Goal: Task Accomplishment & Management: Manage account settings

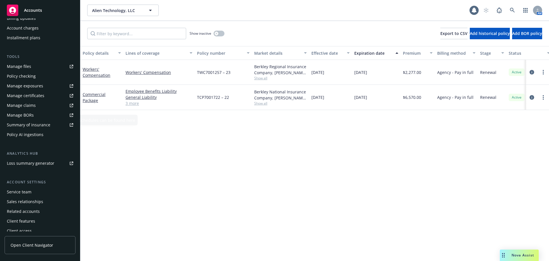
scroll to position [132, 0]
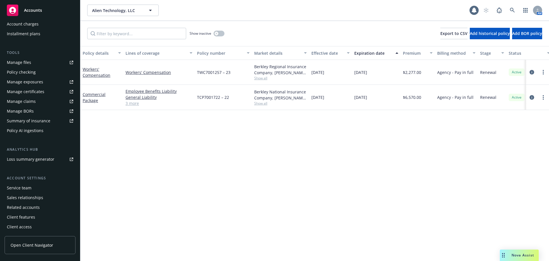
click at [36, 190] on div "Service team" at bounding box center [40, 187] width 66 height 9
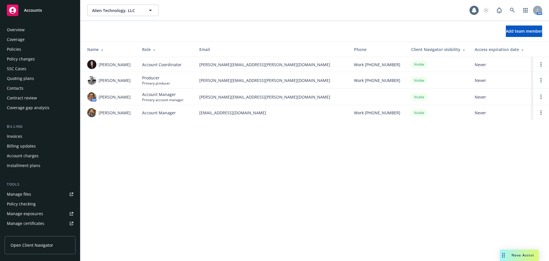
click at [18, 51] on div "Policies" at bounding box center [14, 49] width 14 height 9
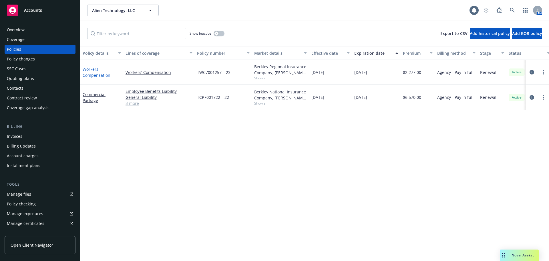
click at [87, 73] on link "Workers' Compensation" at bounding box center [97, 71] width 28 height 11
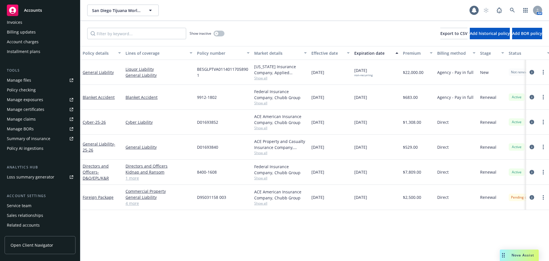
scroll to position [114, 0]
click at [27, 204] on div "Service team" at bounding box center [19, 204] width 25 height 9
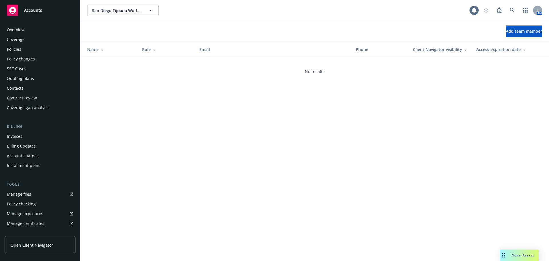
scroll to position [132, 0]
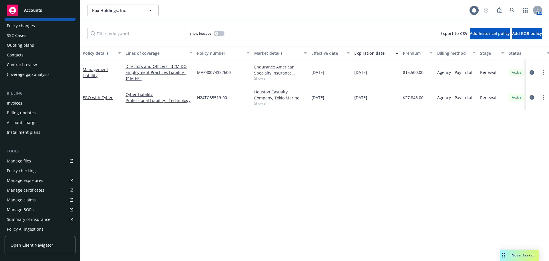
scroll to position [114, 0]
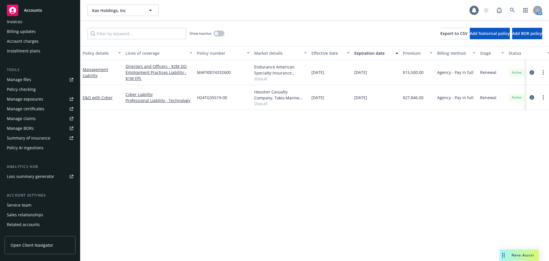
click at [17, 203] on div "Service team" at bounding box center [19, 204] width 25 height 9
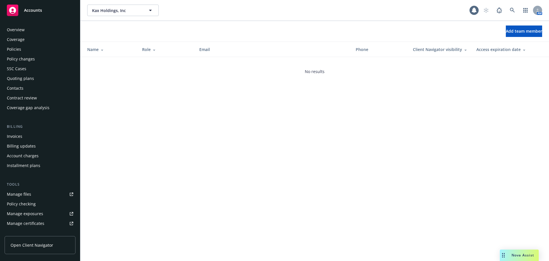
scroll to position [132, 0]
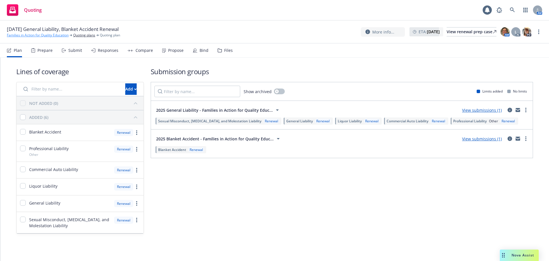
click at [55, 33] on link "Families in Action for Quality Education" at bounding box center [38, 35] width 62 height 5
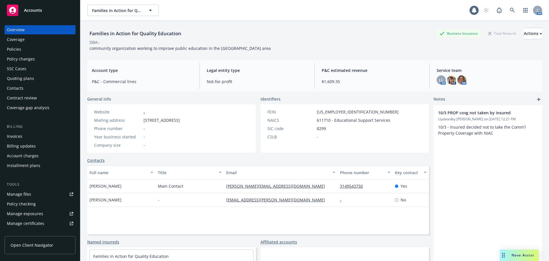
click at [36, 46] on div "Policies" at bounding box center [40, 49] width 66 height 9
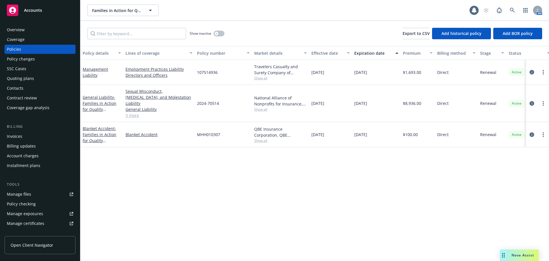
click at [26, 79] on div "Quoting plans" at bounding box center [20, 78] width 27 height 9
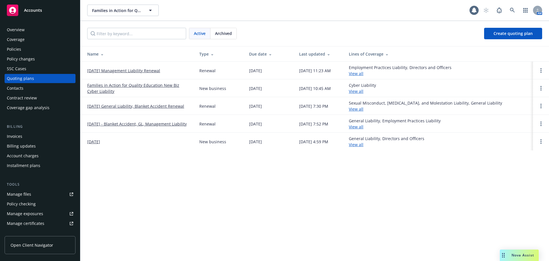
click at [115, 69] on link "[DATE] Management Liability Renewal" at bounding box center [123, 71] width 73 height 6
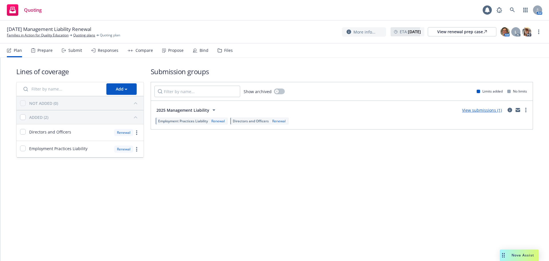
click at [173, 51] on div "Propose" at bounding box center [175, 50] width 15 height 5
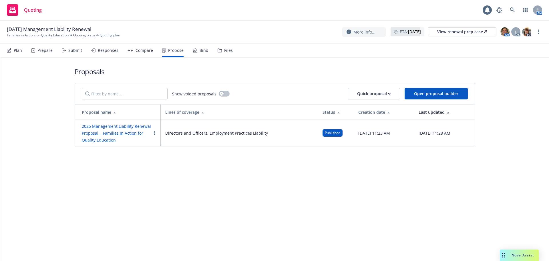
click at [105, 134] on link "2025 Management Liability Renewal Proposal Families in Action for Quality Educa…" at bounding box center [116, 132] width 69 height 19
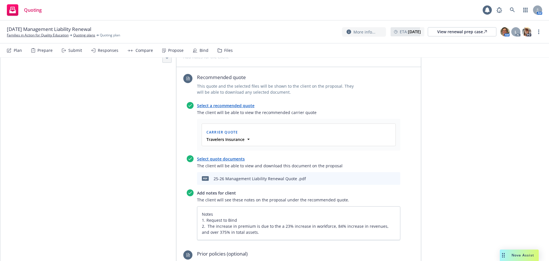
scroll to position [57, 0]
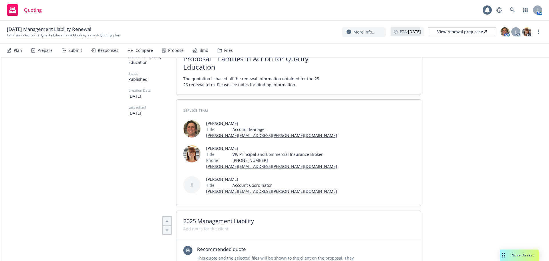
type textarea "x"
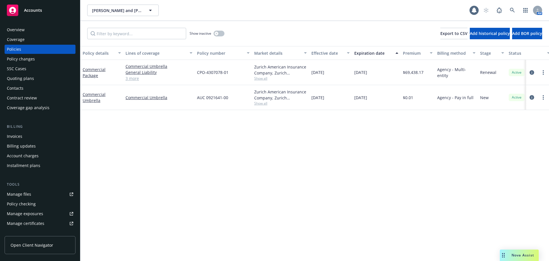
click at [15, 136] on div "Invoices" at bounding box center [14, 136] width 15 height 9
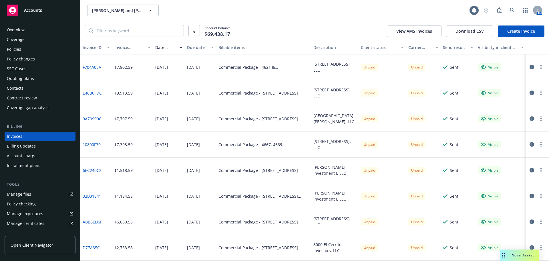
scroll to position [29, 0]
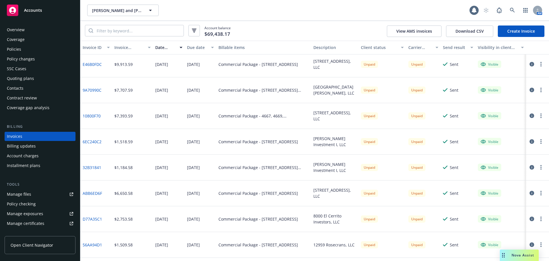
click at [538, 244] on button "button" at bounding box center [541, 244] width 7 height 7
click at [486, 204] on link "Send invoice" at bounding box center [507, 202] width 73 height 11
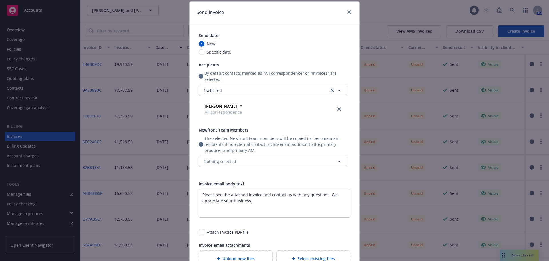
scroll to position [57, 0]
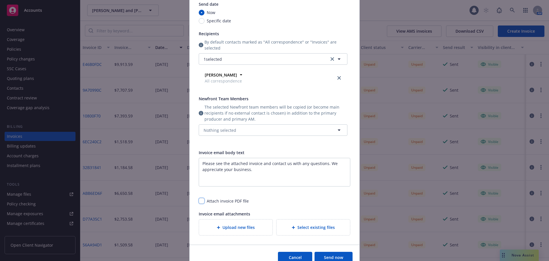
click at [199, 201] on input "checkbox" at bounding box center [202, 201] width 6 height 6
checkbox input "true"
click at [210, 132] on span "Nothing selected" at bounding box center [220, 130] width 33 height 6
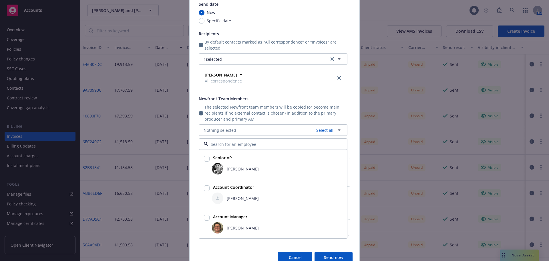
click at [204, 187] on input "checkbox" at bounding box center [207, 188] width 6 height 6
checkbox input "true"
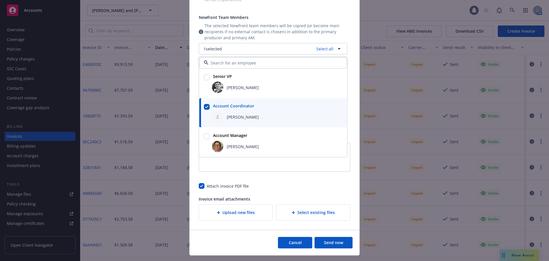
scroll to position [143, 0]
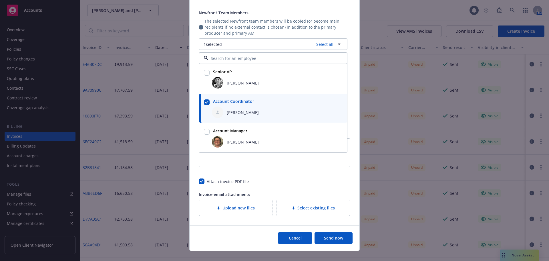
click at [334, 236] on button "Send now" at bounding box center [334, 237] width 38 height 11
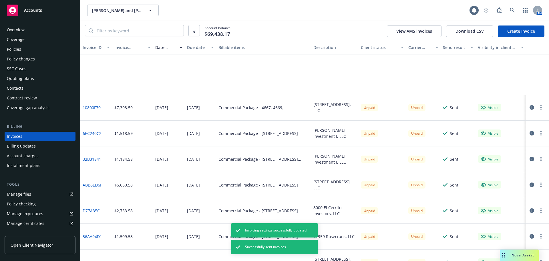
scroll to position [114, 0]
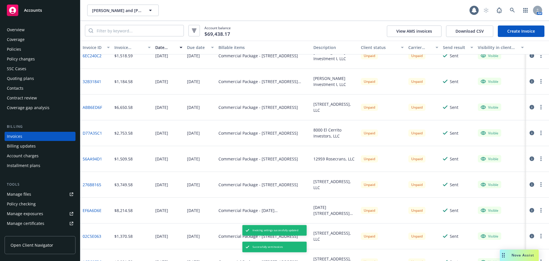
click at [541, 159] on icon "button" at bounding box center [541, 158] width 1 height 5
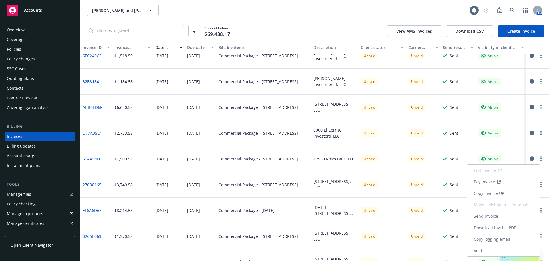
click at [511, 224] on link "Download invoice PDF" at bounding box center [503, 227] width 73 height 11
